Goal: Task Accomplishment & Management: Manage account settings

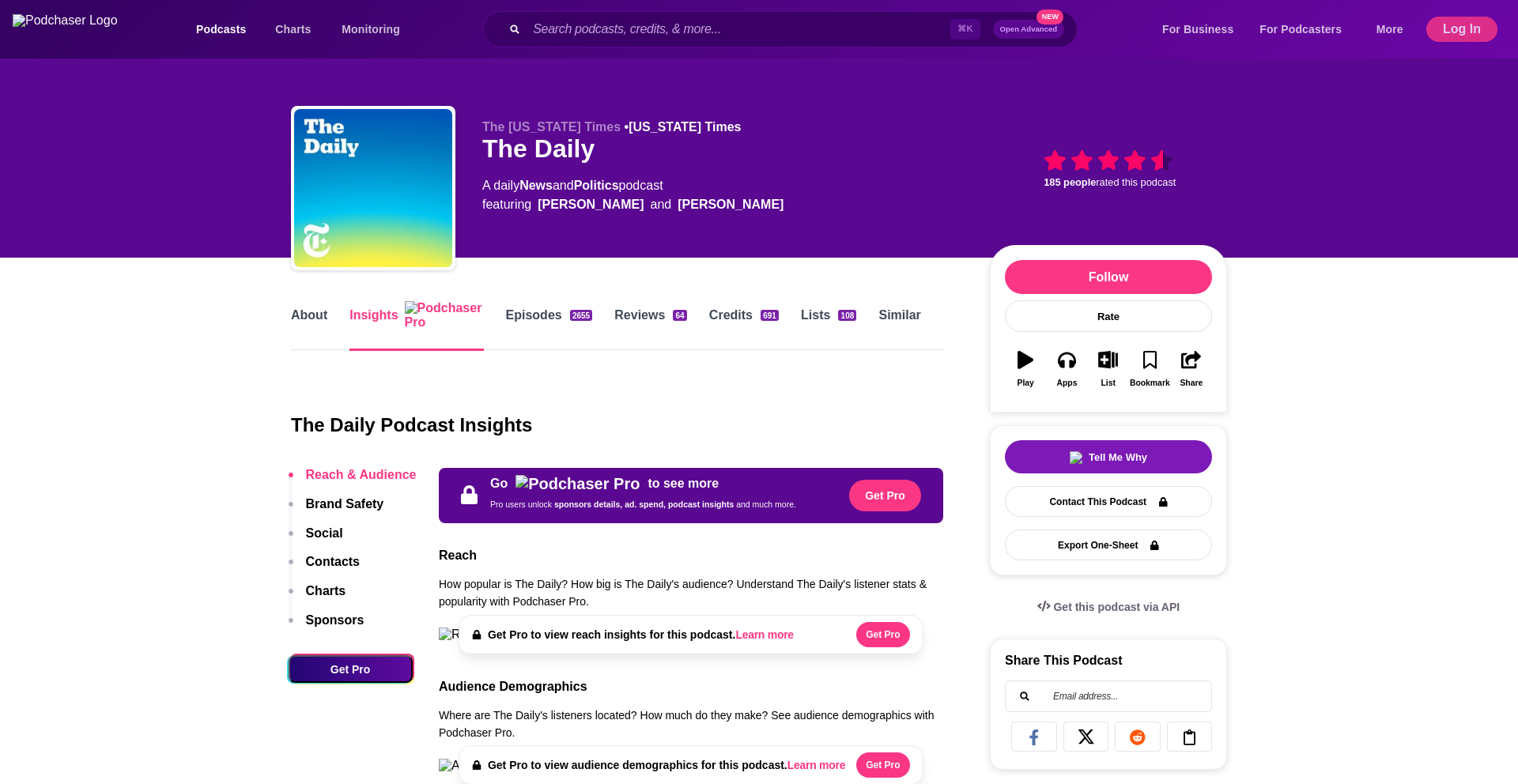
click at [1460, 39] on button "Log In" at bounding box center [1461, 29] width 71 height 26
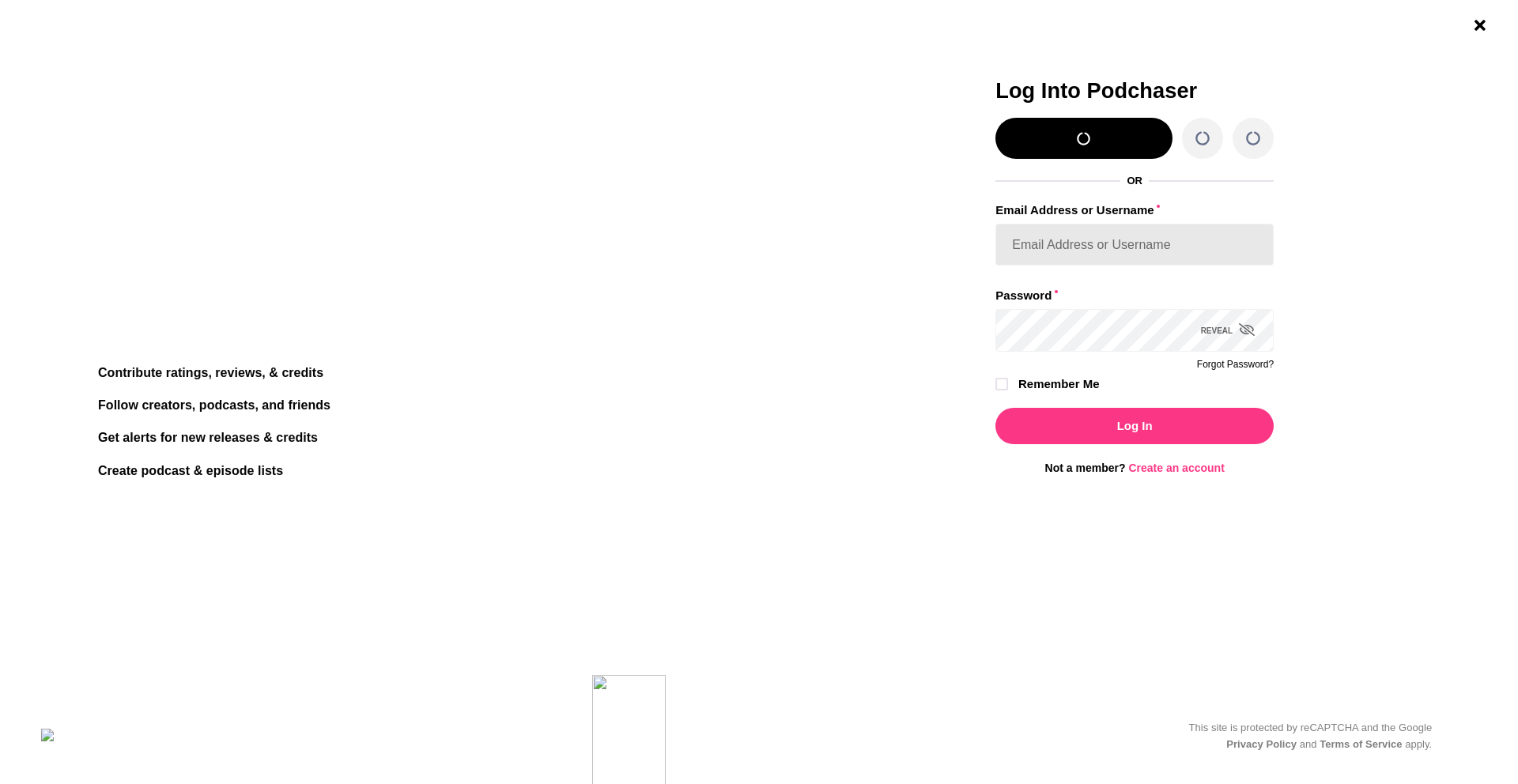
type input "[EMAIL_ADDRESS][DOMAIN_NAME]"
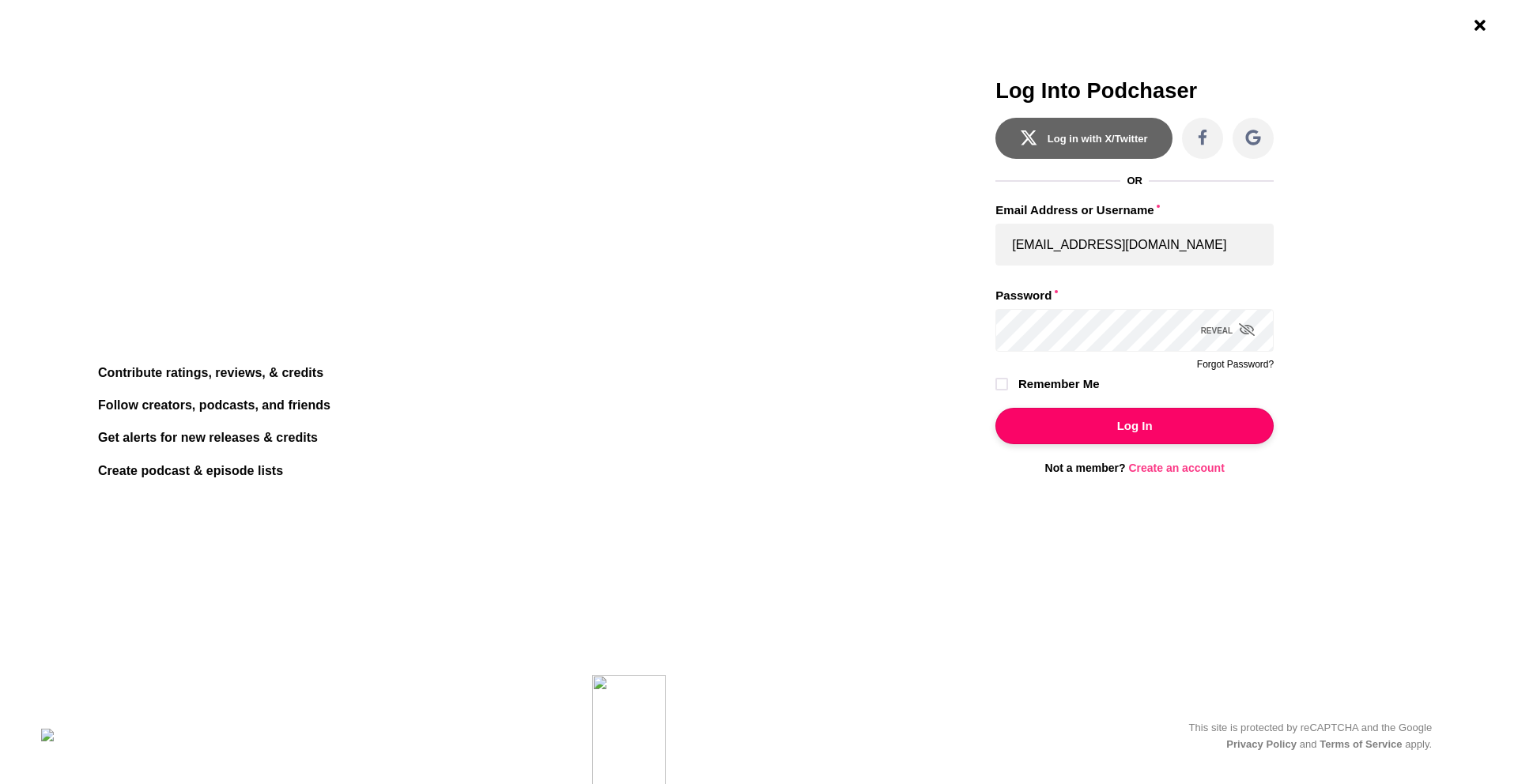
click at [1120, 433] on button "Log In" at bounding box center [1134, 426] width 278 height 36
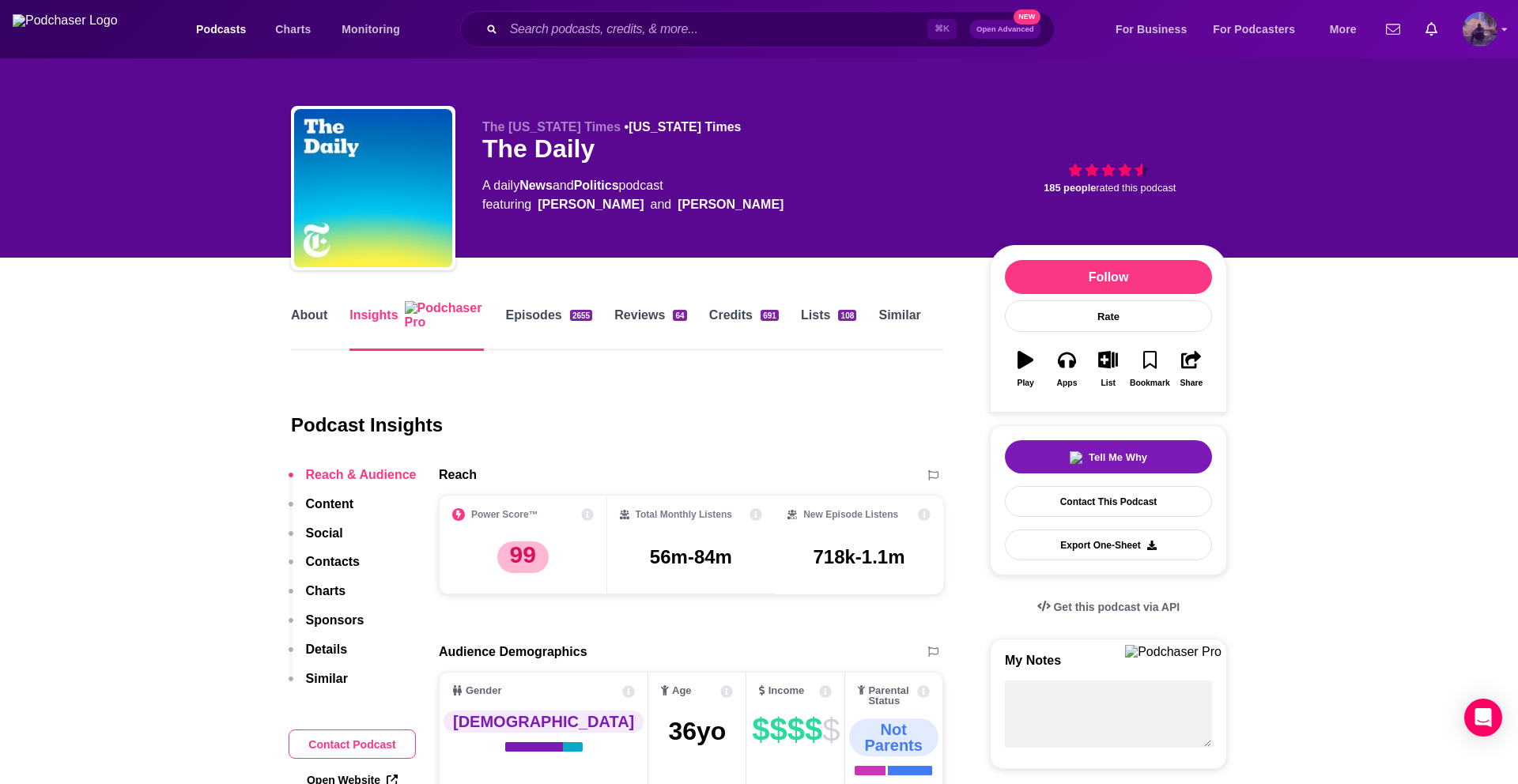
click at [1485, 24] on img "Logged in as French" at bounding box center [1480, 29] width 35 height 35
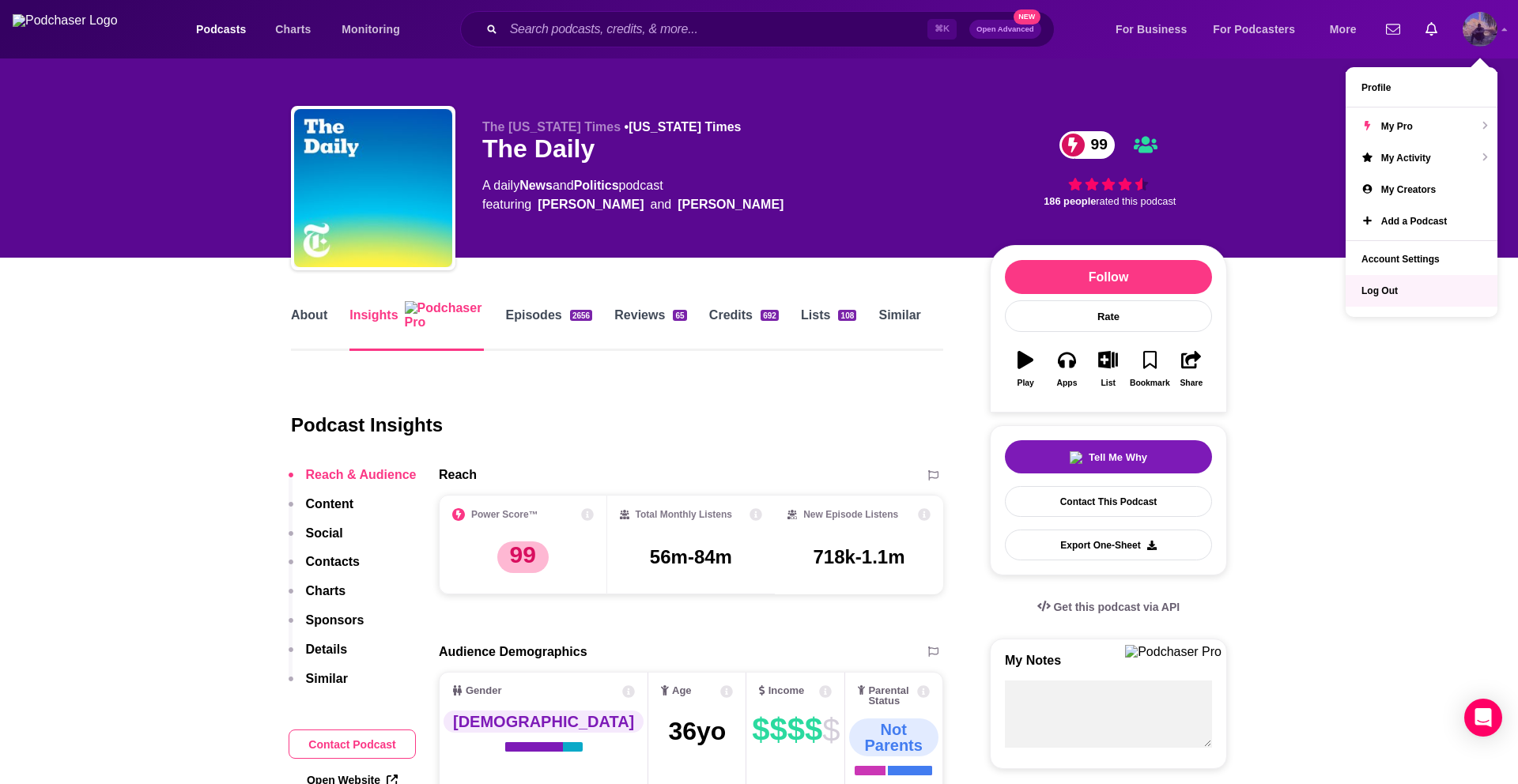
click at [1398, 288] on span "Log Out" at bounding box center [1379, 290] width 36 height 11
